Goal: Task Accomplishment & Management: Use online tool/utility

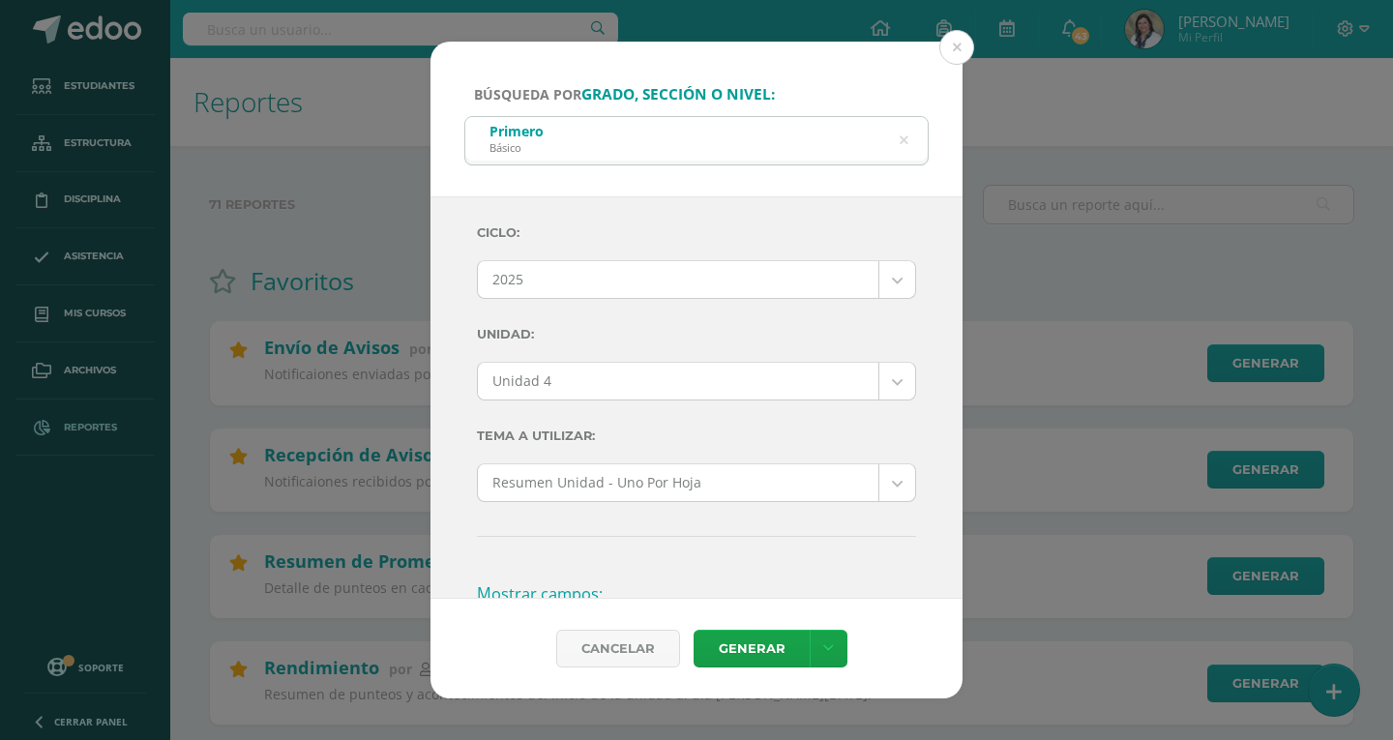
select select "Unidad 4"
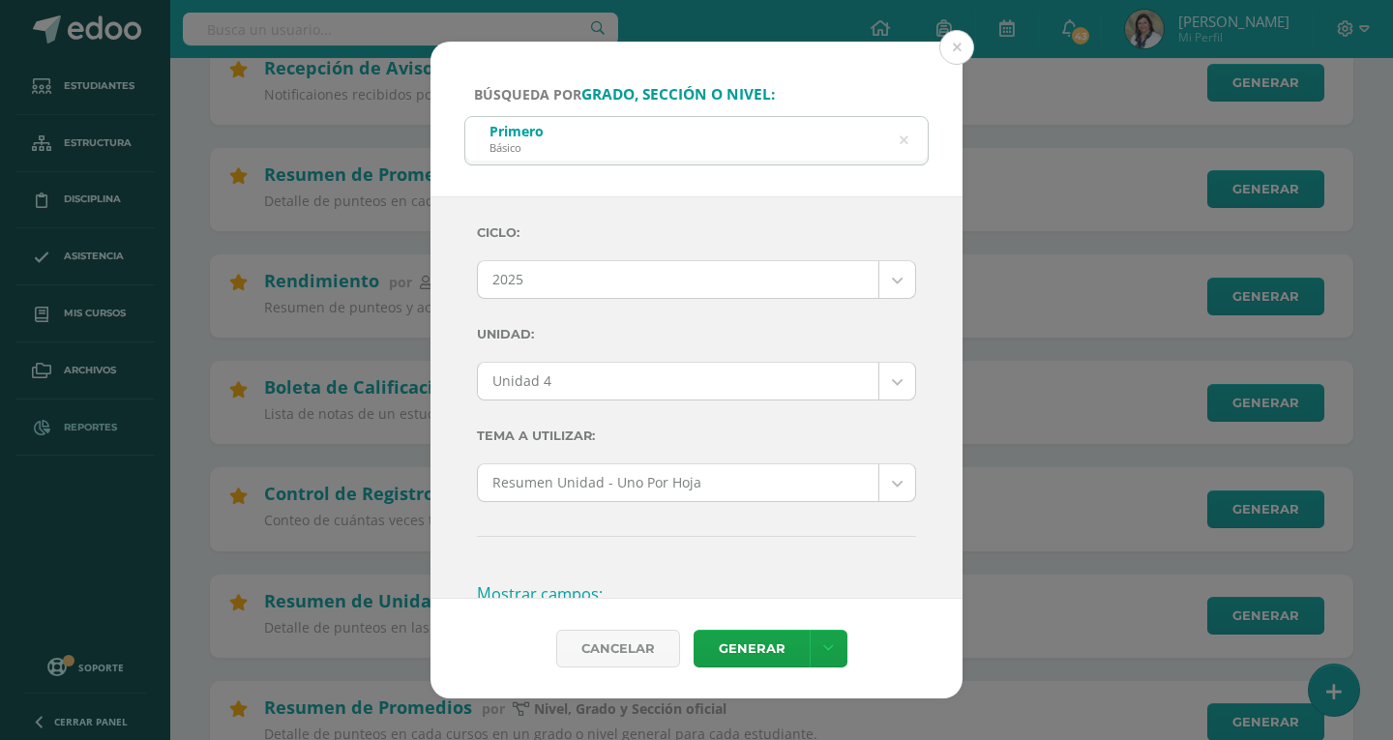
scroll to position [677, 0]
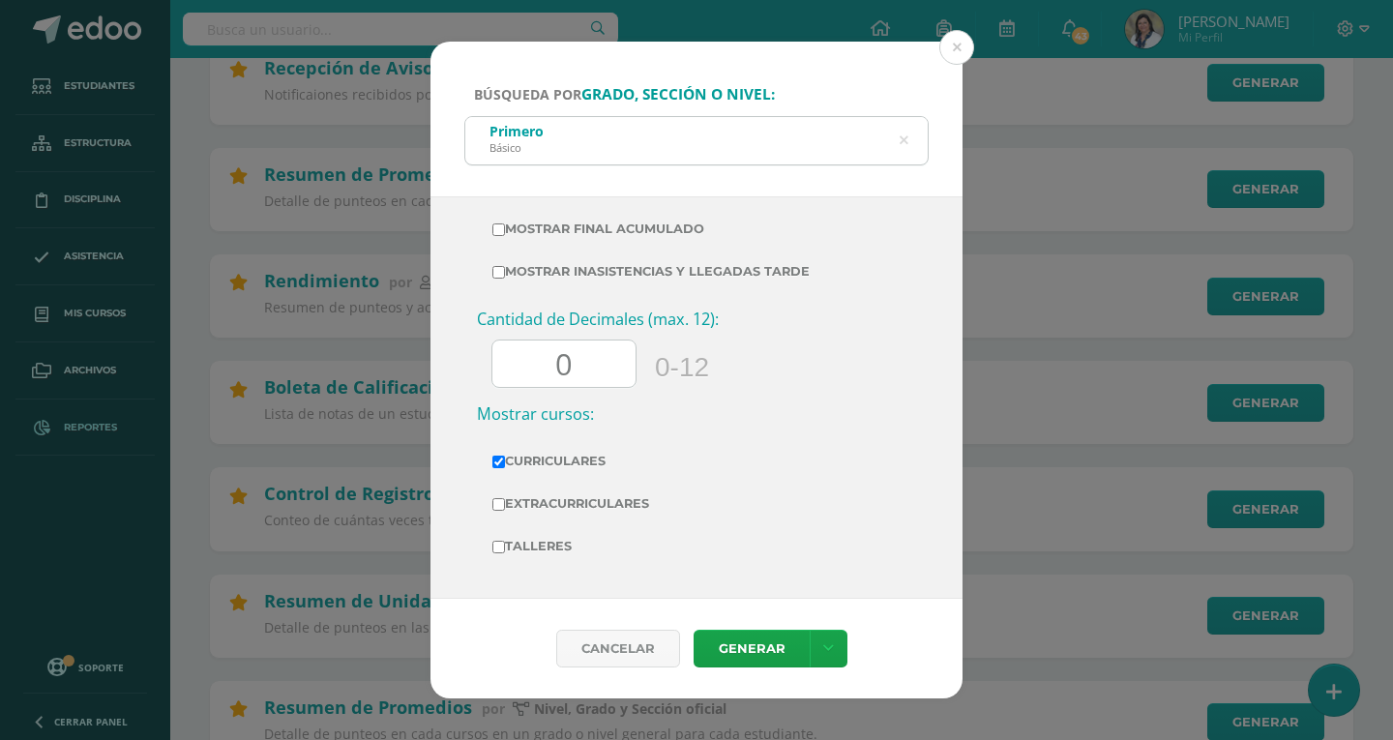
click at [902, 142] on icon at bounding box center [903, 140] width 9 height 49
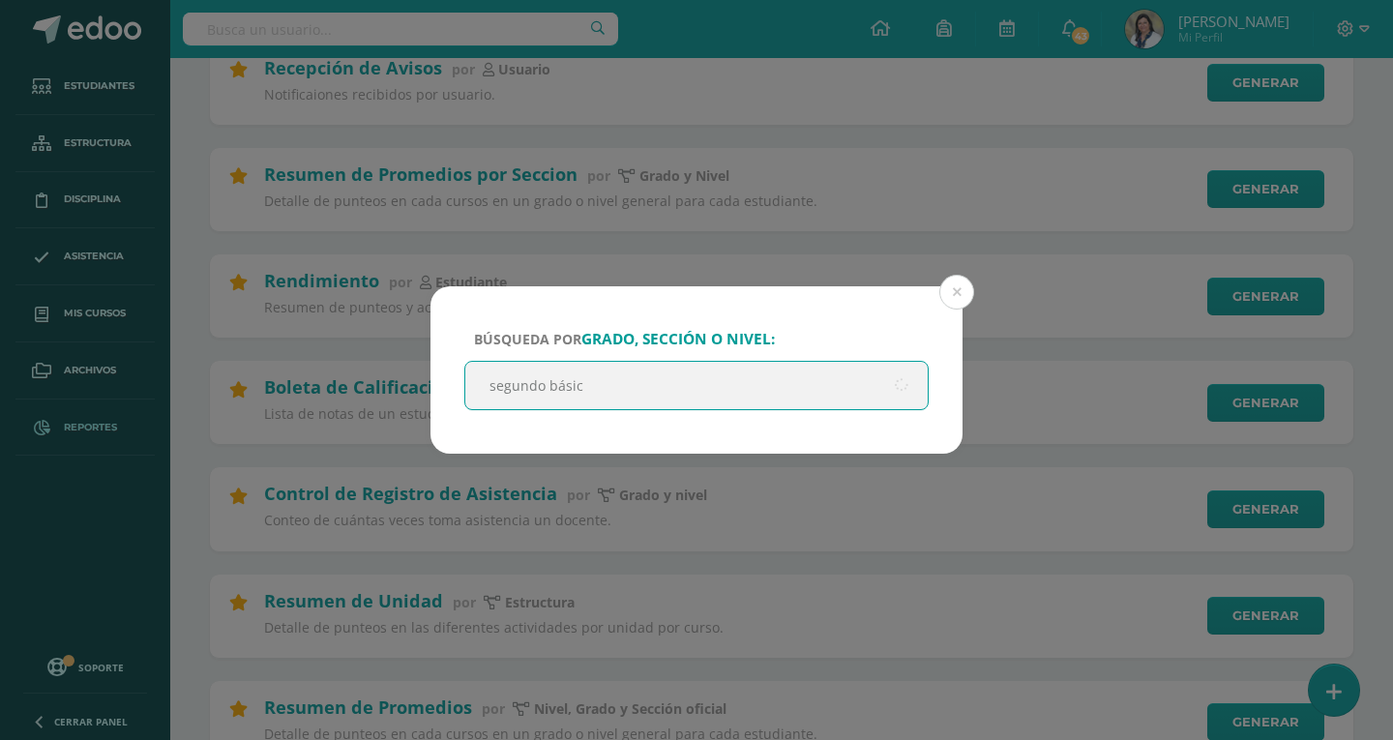
type input "segundo básico"
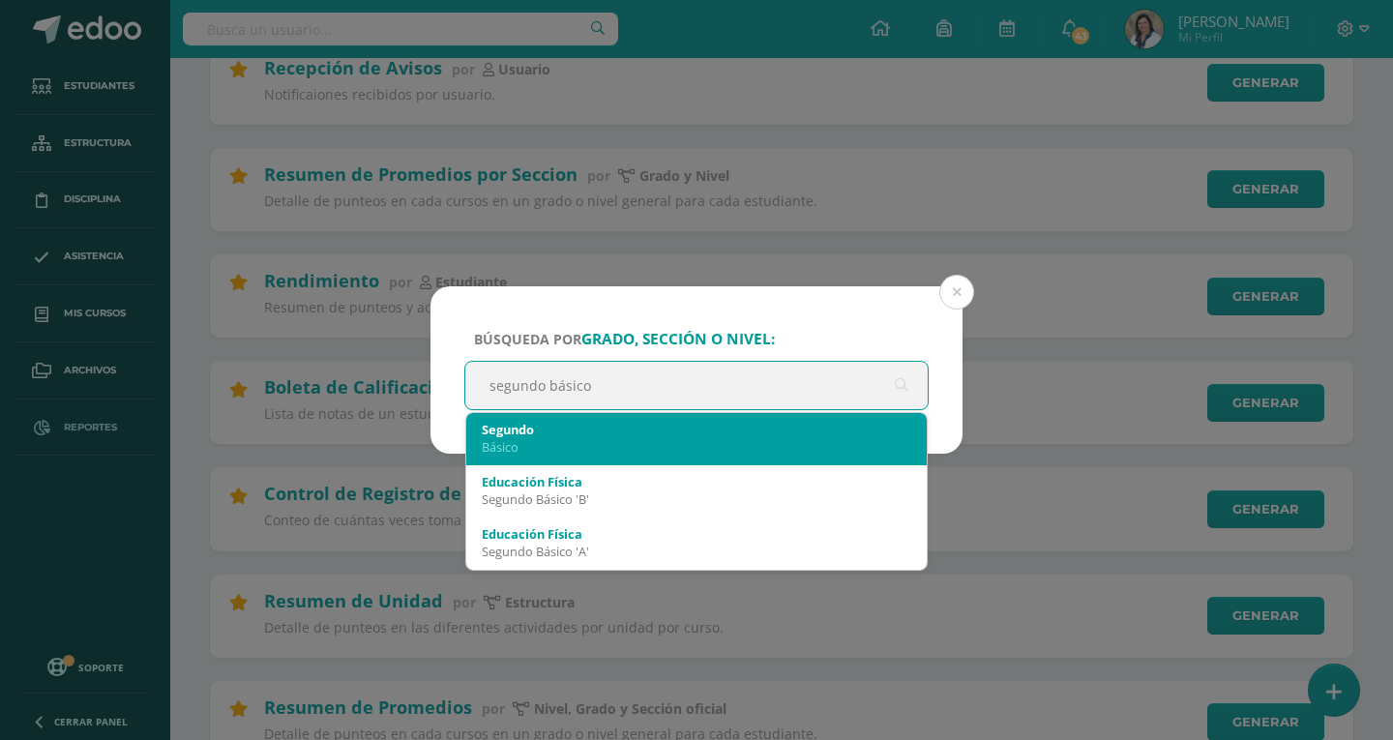
click at [524, 437] on div "Segundo" at bounding box center [696, 429] width 429 height 17
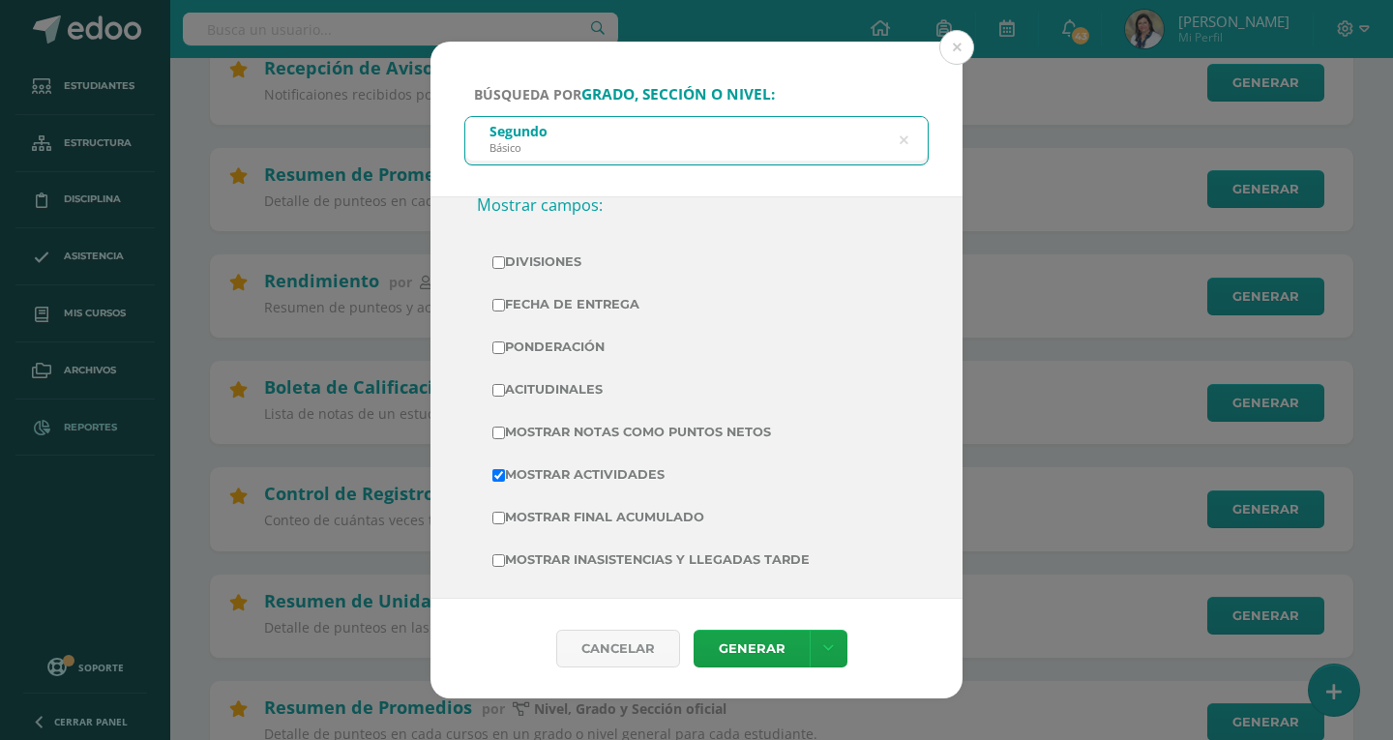
scroll to position [387, 0]
click at [499, 437] on input "Mostrar Notas Como Puntos Netos" at bounding box center [498, 434] width 13 height 13
checkbox input "true"
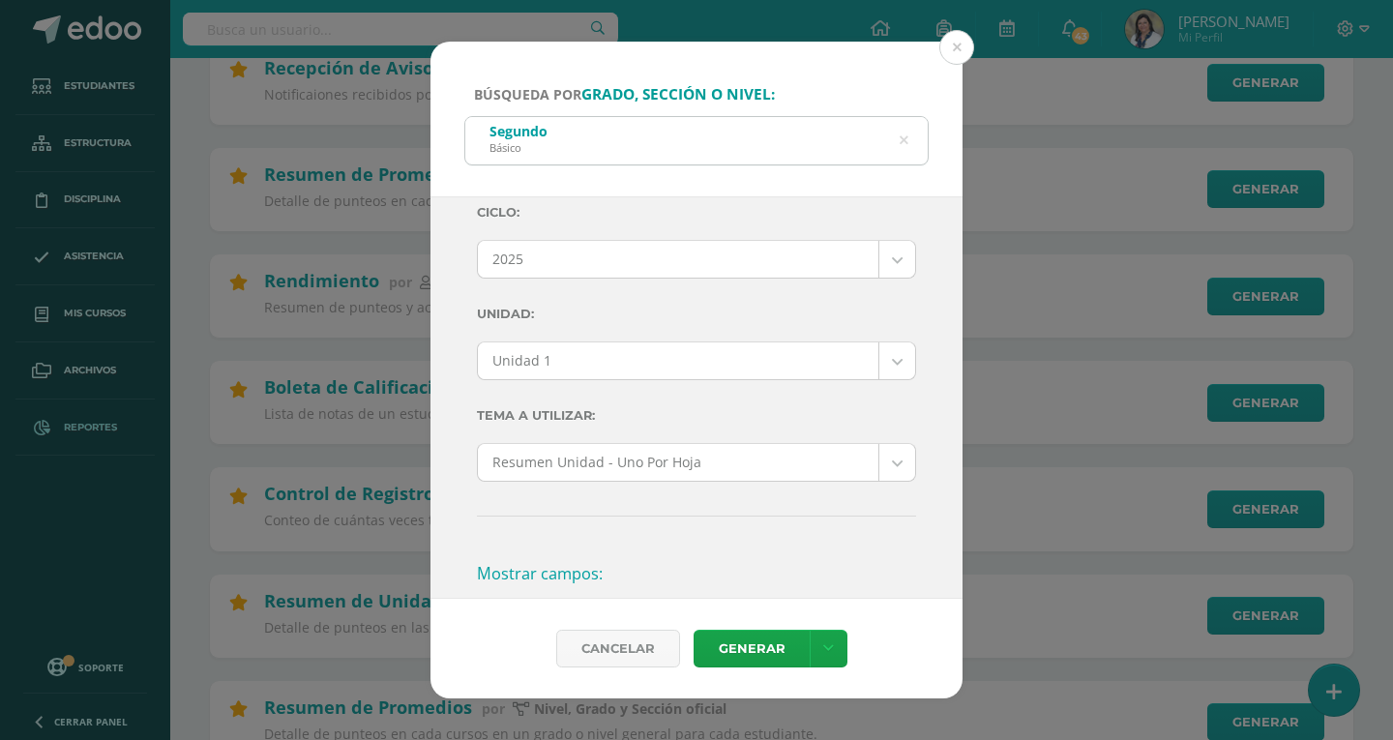
scroll to position [0, 0]
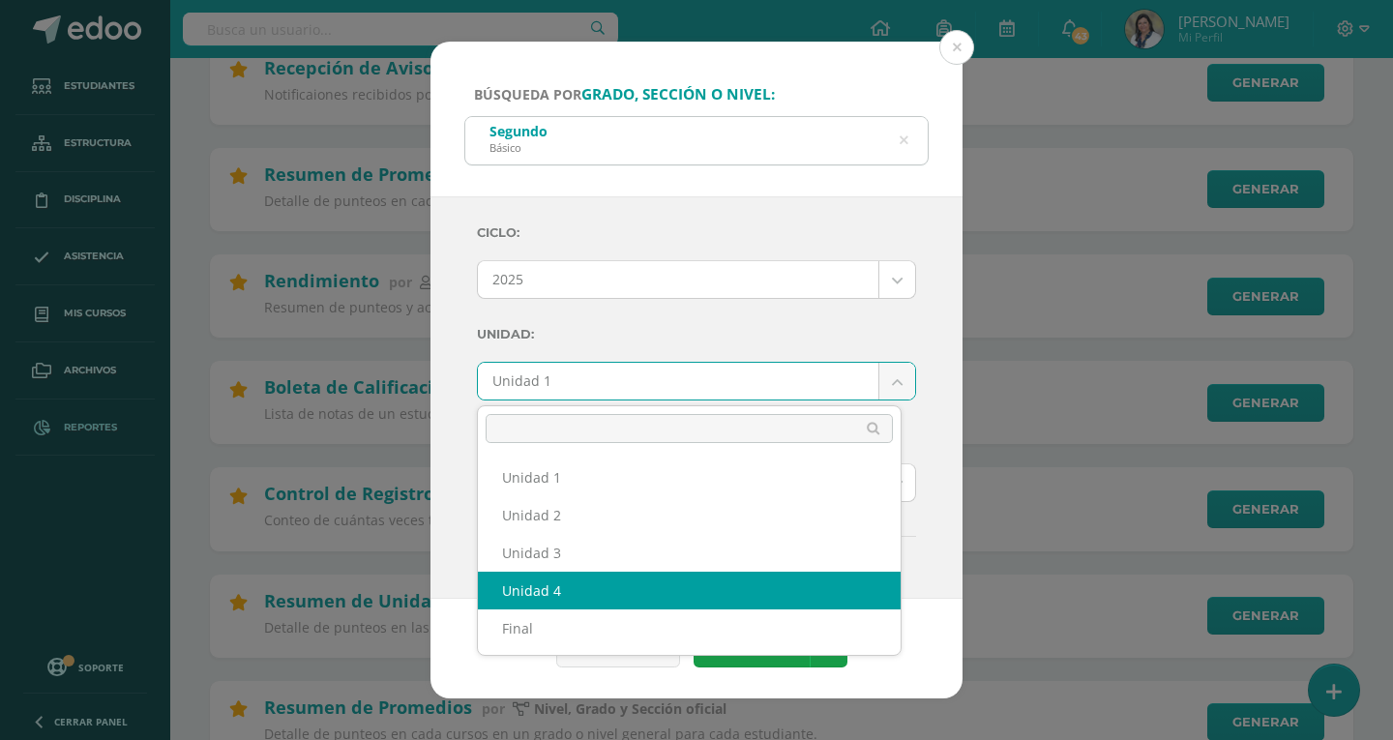
select select "Unidad 4"
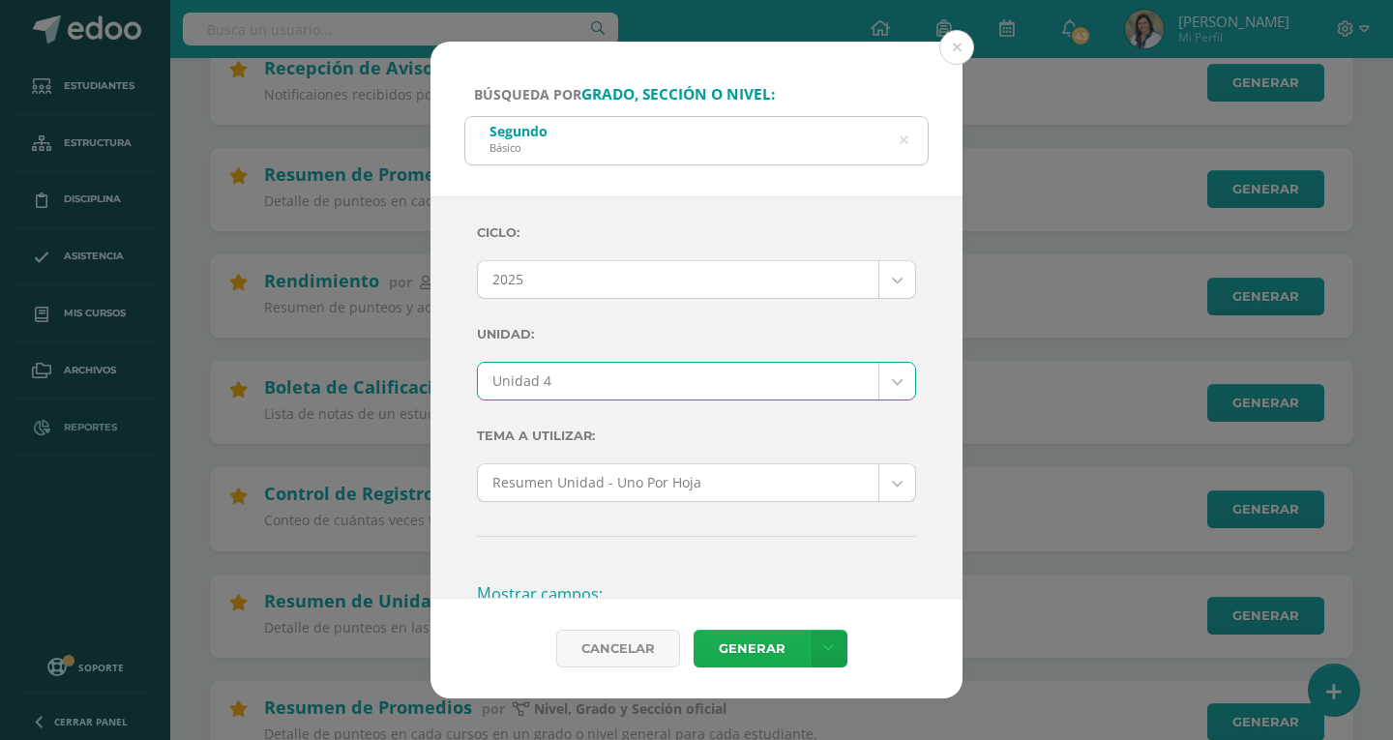
click at [728, 646] on link "Generar" at bounding box center [751, 649] width 116 height 38
click at [903, 142] on icon at bounding box center [903, 140] width 49 height 9
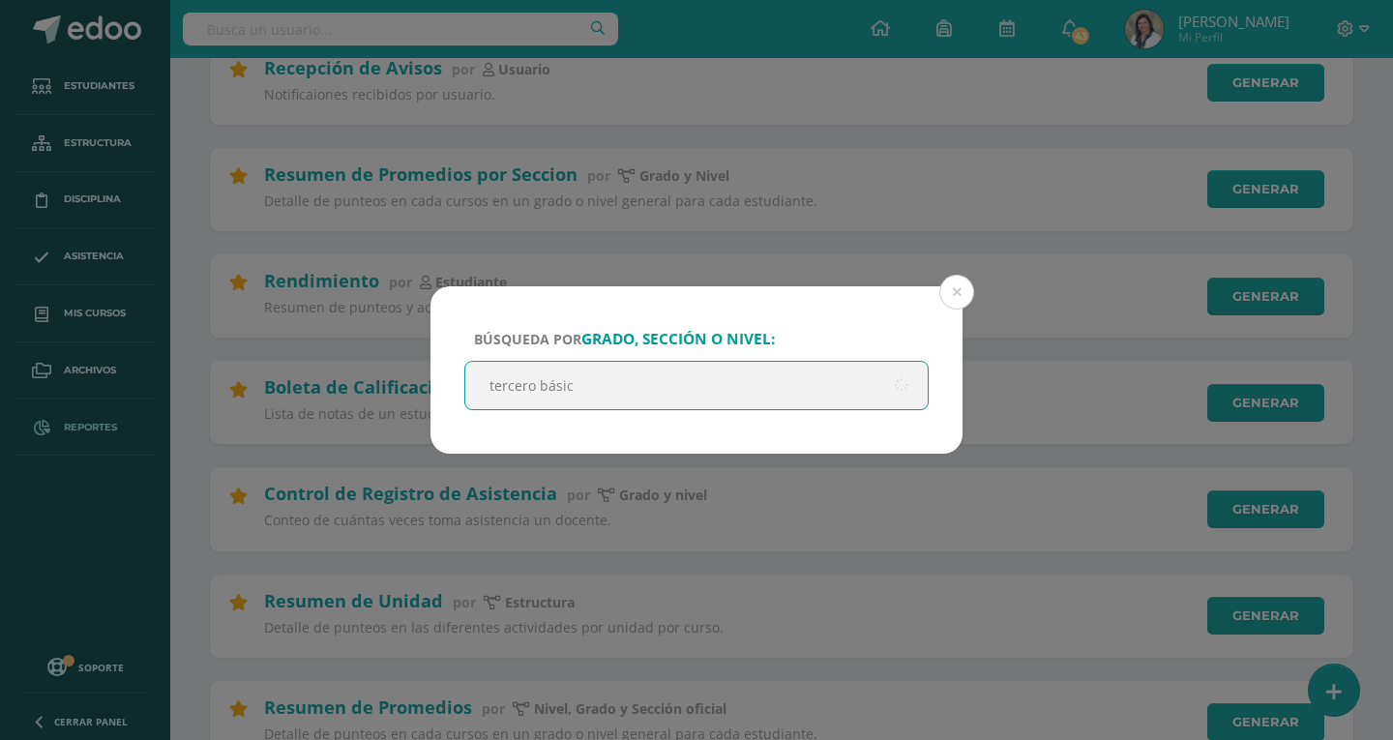
type input "tercero básico"
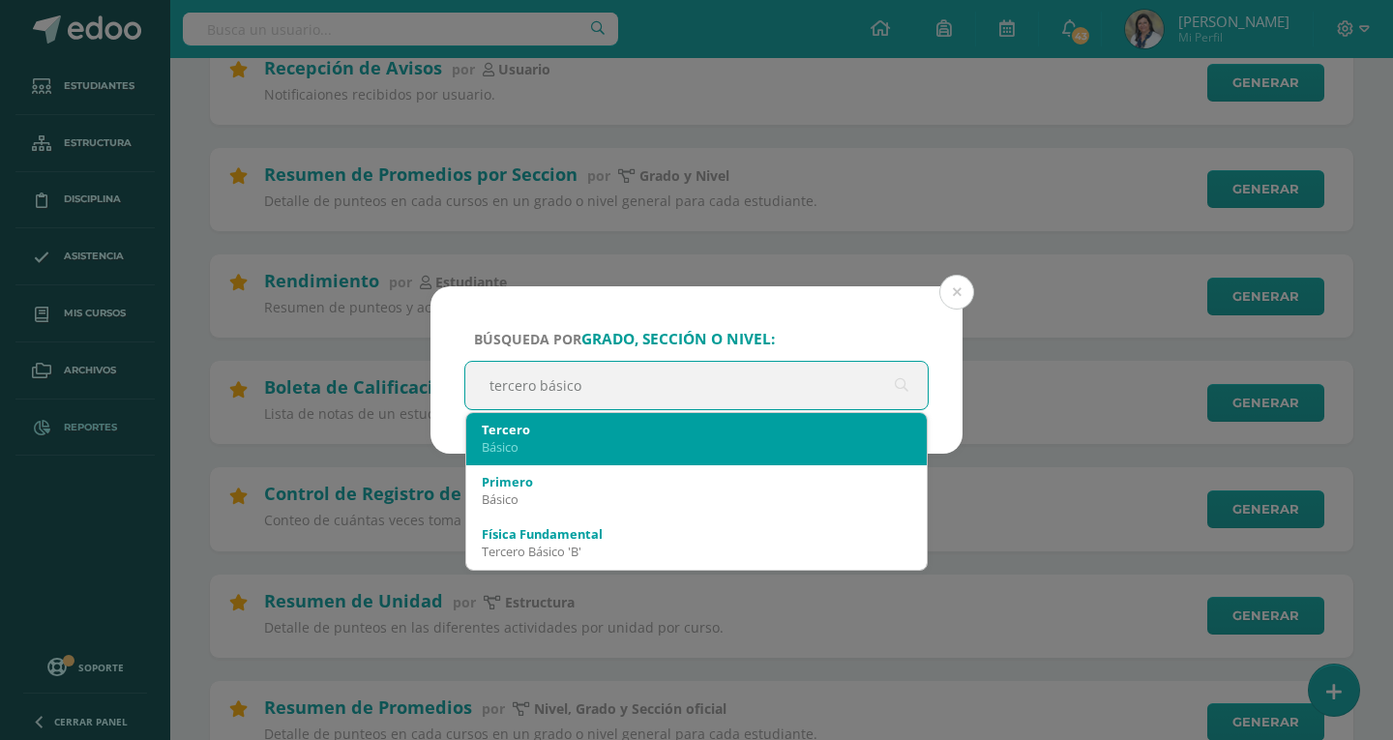
click at [522, 440] on div "Básico" at bounding box center [696, 446] width 429 height 17
